Goal: Book appointment/travel/reservation

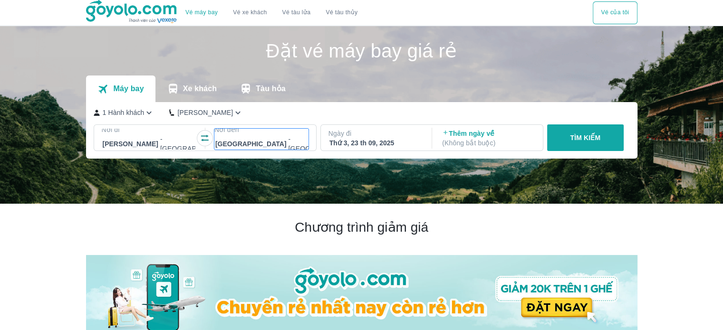
click at [235, 144] on div at bounding box center [286, 143] width 143 height 11
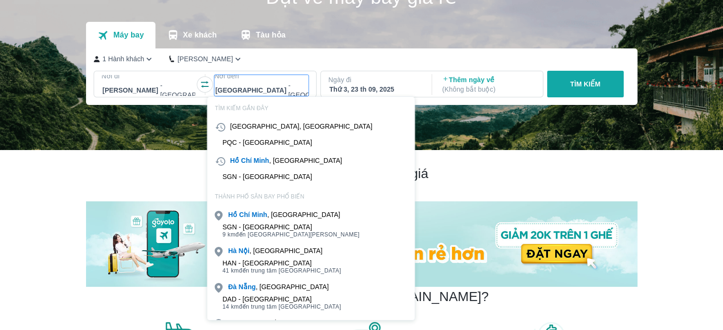
scroll to position [55, 0]
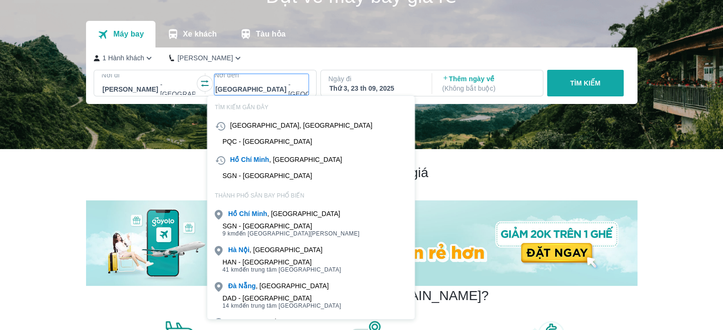
click at [228, 91] on div at bounding box center [286, 89] width 143 height 11
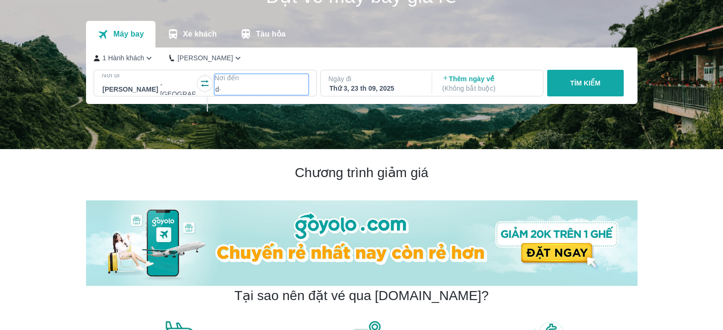
type input "d"
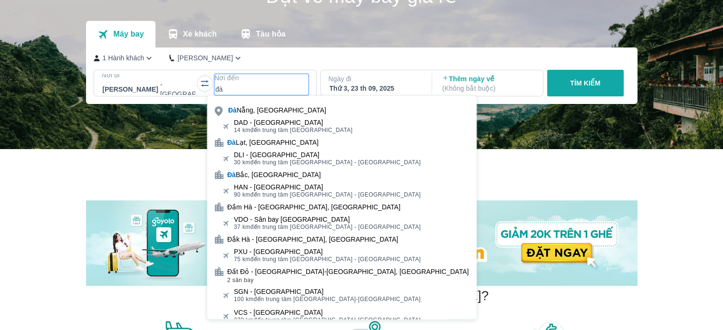
type input "đà"
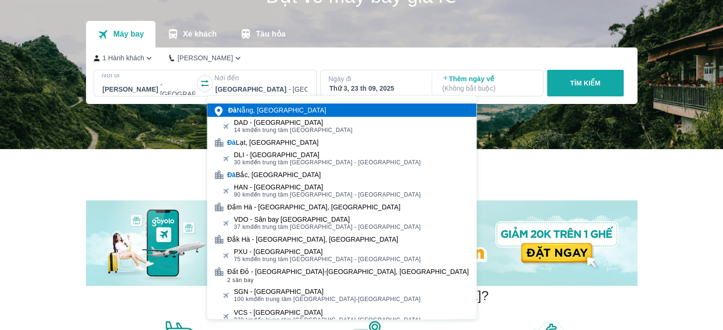
click at [249, 113] on div "[GEOGRAPHIC_DATA], [GEOGRAPHIC_DATA]" at bounding box center [277, 110] width 98 height 10
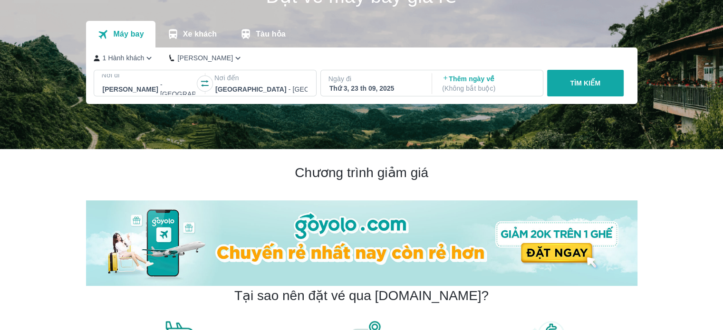
click at [348, 91] on div "Thứ 3, 23 th 09, 2025" at bounding box center [375, 89] width 92 height 10
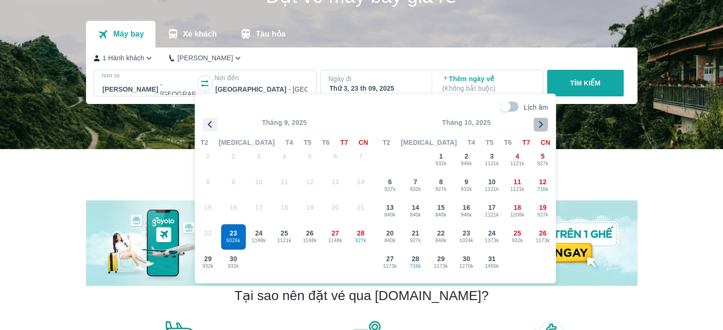
click at [538, 124] on icon "button" at bounding box center [541, 124] width 14 height 14
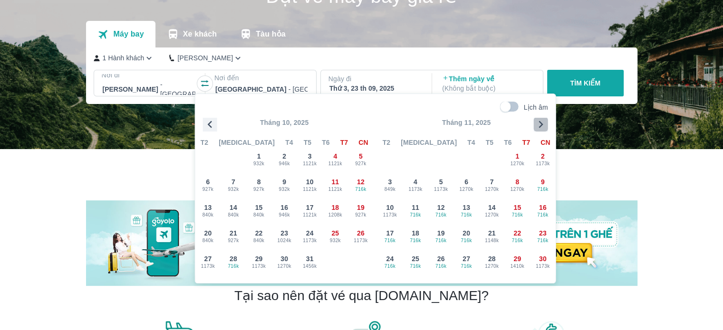
click at [538, 124] on icon "button" at bounding box center [541, 124] width 14 height 14
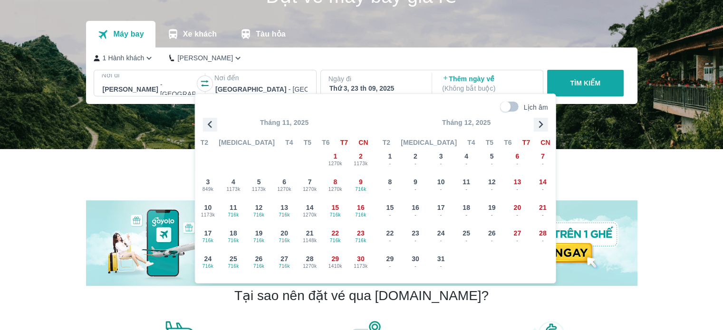
click at [538, 124] on icon "button" at bounding box center [541, 124] width 14 height 14
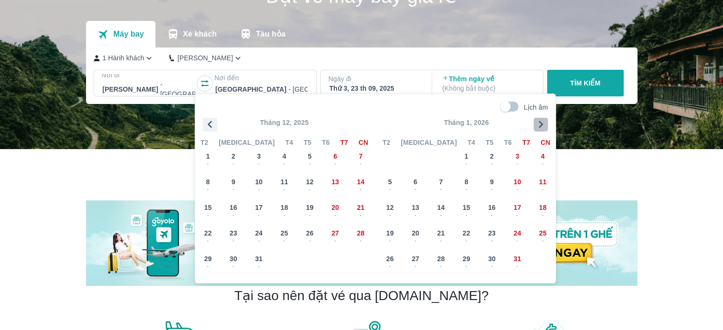
click at [538, 131] on icon "button" at bounding box center [541, 124] width 14 height 14
click at [356, 214] on span "-" at bounding box center [360, 215] width 25 height 8
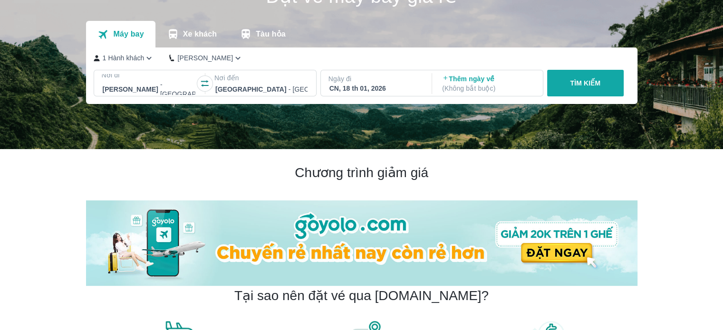
click at [577, 80] on div "TÌM KIẾM" at bounding box center [583, 83] width 80 height 27
click at [593, 88] on div "TÌM KIẾM" at bounding box center [583, 83] width 80 height 27
click at [570, 79] on div "TÌM KIẾM" at bounding box center [583, 83] width 80 height 27
click at [578, 86] on div "TÌM KIẾM" at bounding box center [583, 83] width 80 height 27
click at [580, 79] on div "TÌM KIẾM" at bounding box center [583, 83] width 80 height 27
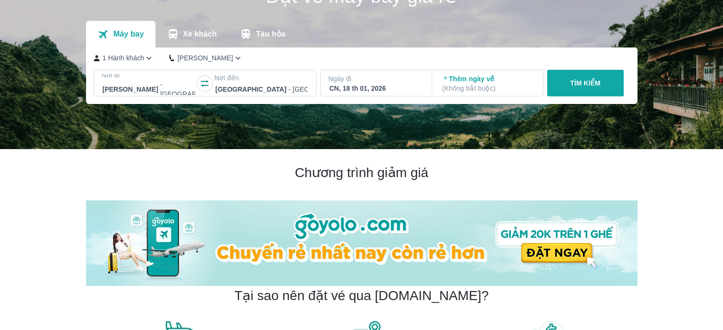
click at [580, 84] on div "TÌM KIẾM" at bounding box center [583, 83] width 80 height 27
click at [578, 91] on div "TÌM KIẾM" at bounding box center [583, 83] width 80 height 27
